Goal: Task Accomplishment & Management: Use online tool/utility

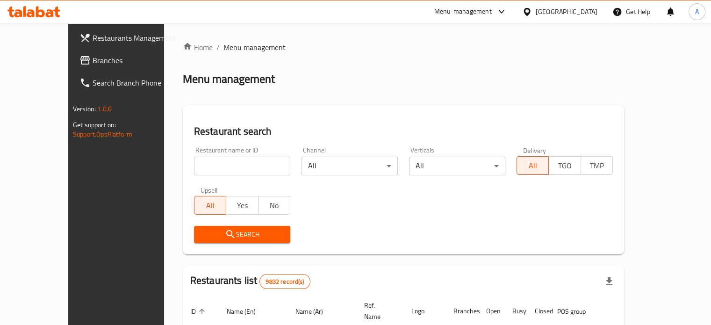
drag, startPoint x: 0, startPoint y: 0, endPoint x: 219, endPoint y: 170, distance: 277.2
click at [219, 170] on input "search" at bounding box center [242, 166] width 96 height 19
type input "larousse"
click button "Search" at bounding box center [242, 234] width 96 height 17
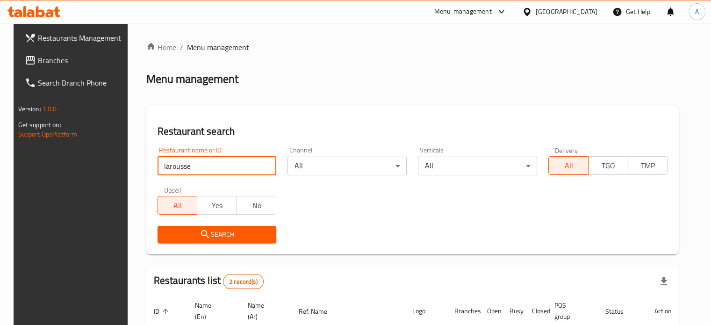
scroll to position [116, 0]
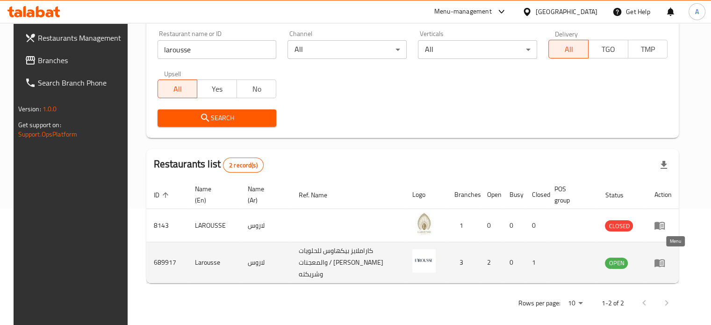
click at [665, 259] on icon "enhanced table" at bounding box center [659, 262] width 11 height 11
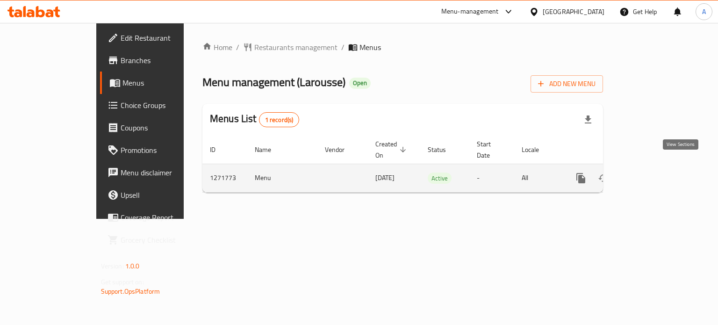
click at [654, 173] on icon "enhanced table" at bounding box center [648, 178] width 11 height 11
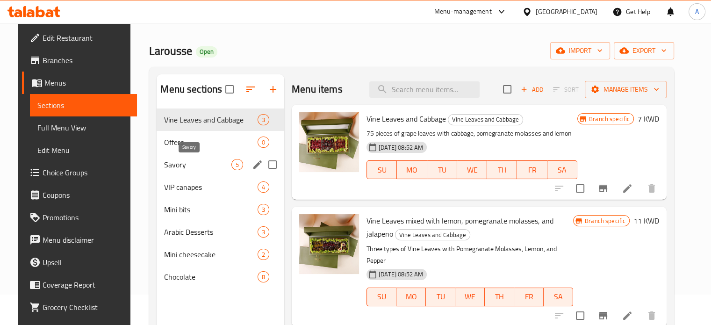
scroll to position [47, 0]
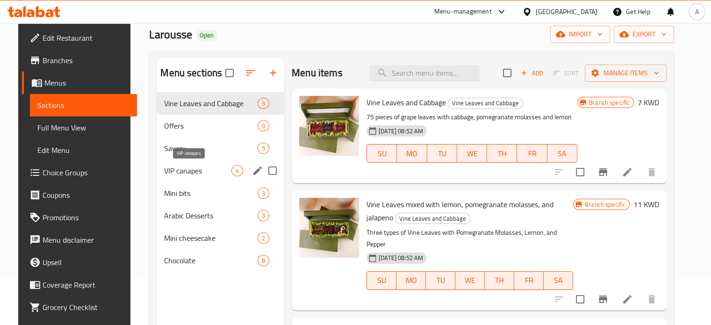
click at [195, 172] on span "VIP canapes" at bounding box center [197, 170] width 67 height 11
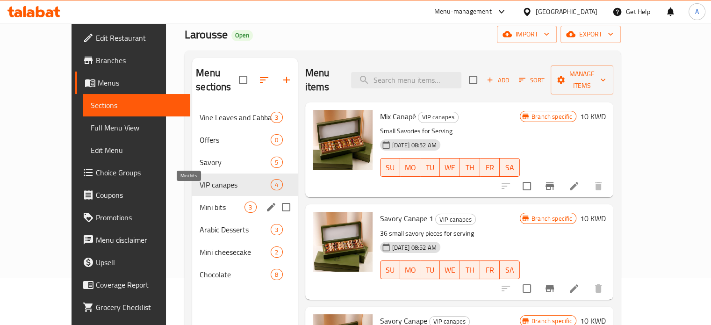
click at [200, 202] on span "Mini bits" at bounding box center [222, 207] width 45 height 11
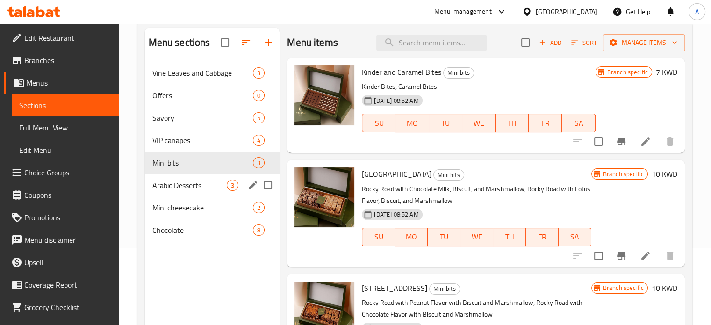
scroll to position [94, 0]
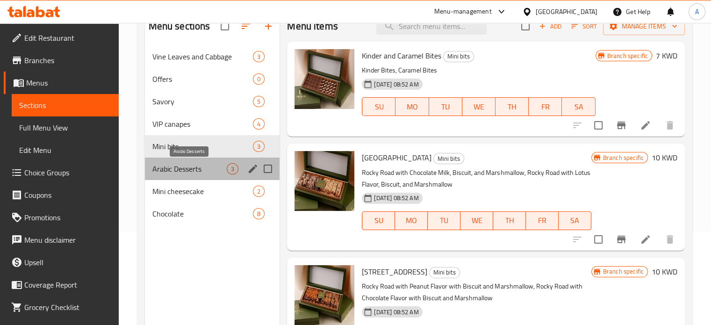
click at [188, 172] on span "Arabic Desserts" at bounding box center [189, 168] width 75 height 11
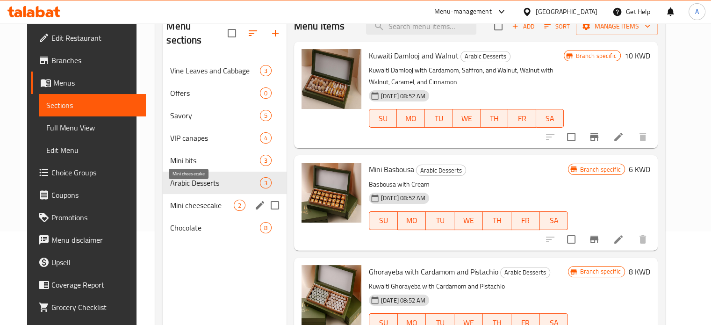
click at [190, 200] on span "Mini cheesecake" at bounding box center [201, 205] width 63 height 11
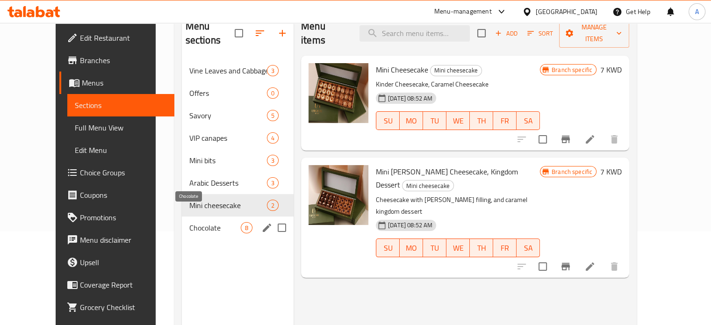
click at [208, 222] on span "Chocolate" at bounding box center [214, 227] width 51 height 11
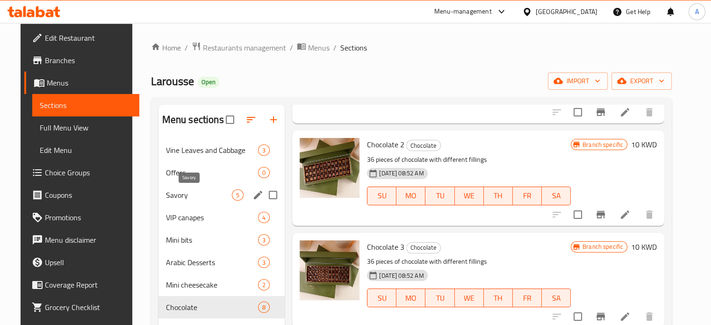
click at [170, 193] on span "Savory" at bounding box center [199, 194] width 66 height 11
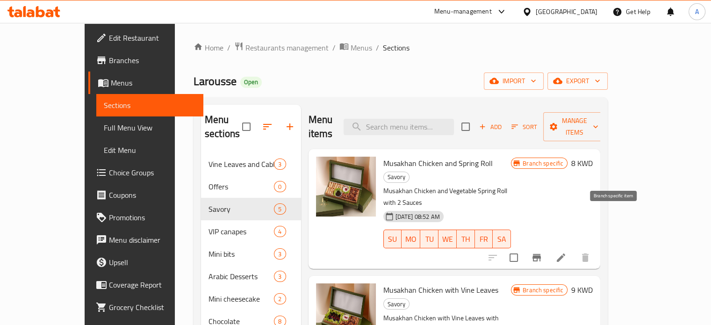
click at [542, 252] on icon "Branch-specific-item" at bounding box center [536, 257] width 11 height 11
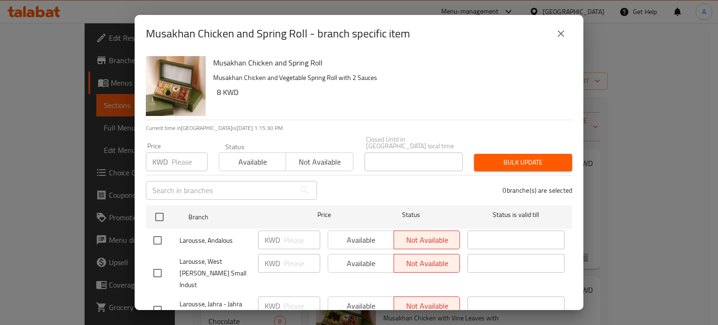
click at [561, 34] on icon "close" at bounding box center [561, 33] width 7 height 7
